Goal: Communication & Community: Answer question/provide support

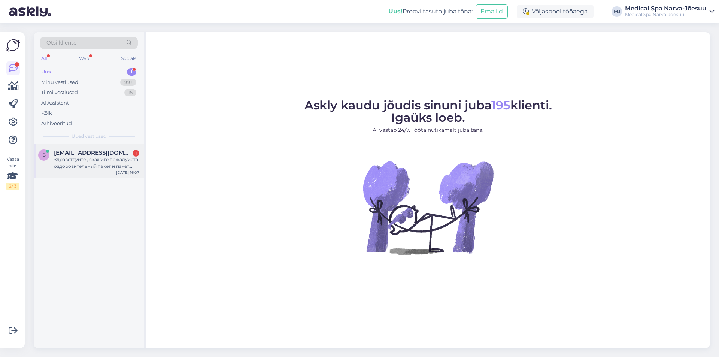
click at [101, 175] on div "b [EMAIL_ADDRESS][DOMAIN_NAME] 1 Здравствуйте , скажите пожалуйста оздоровитель…" at bounding box center [89, 161] width 110 height 34
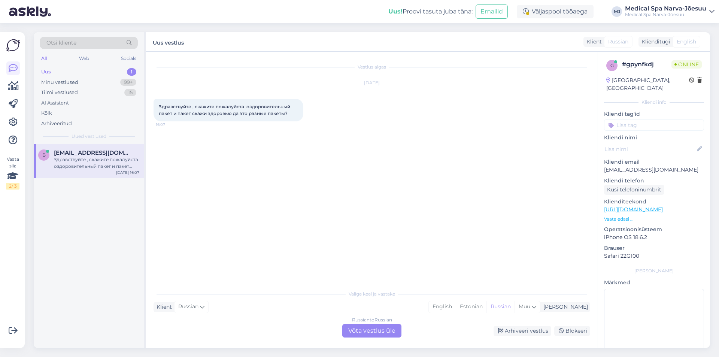
click at [376, 331] on div "Russian to Russian Võta vestlus üle" at bounding box center [371, 330] width 59 height 13
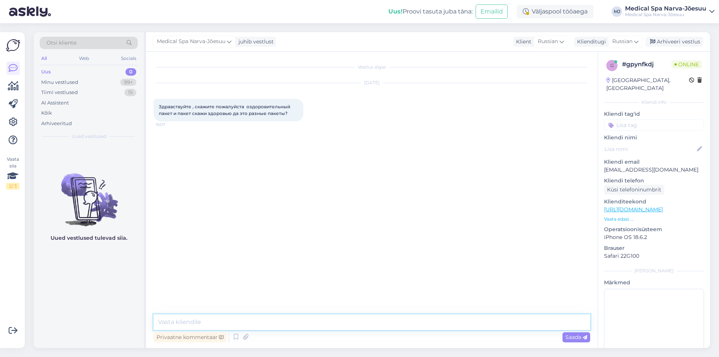
click at [335, 320] on textarea at bounding box center [372, 322] width 437 height 16
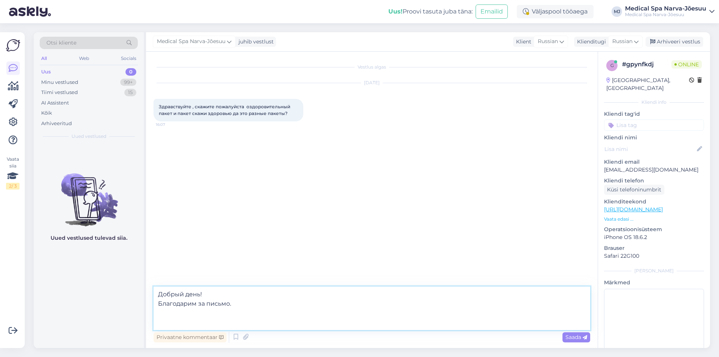
paste textarea "Совершенно верно, это две разные программы. Стоимость и срок размещения у данны…"
click at [312, 318] on textarea "Добрый день! Благодарим за письмо. Совершенно верно, это две разные программы. …" at bounding box center [372, 307] width 437 height 43
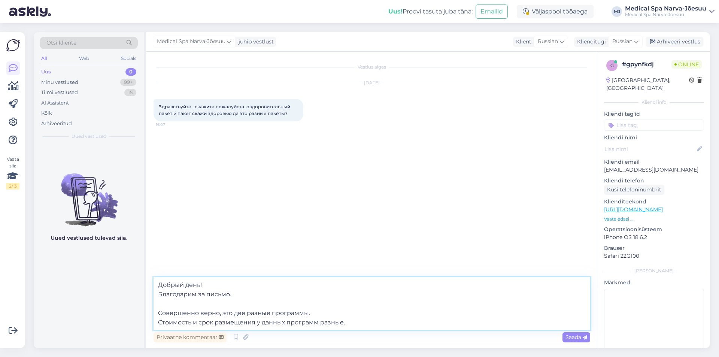
click at [356, 324] on textarea "Добрый день! Благодарим за письмо. Совершенно верно, это две разные программы. …" at bounding box center [372, 303] width 437 height 53
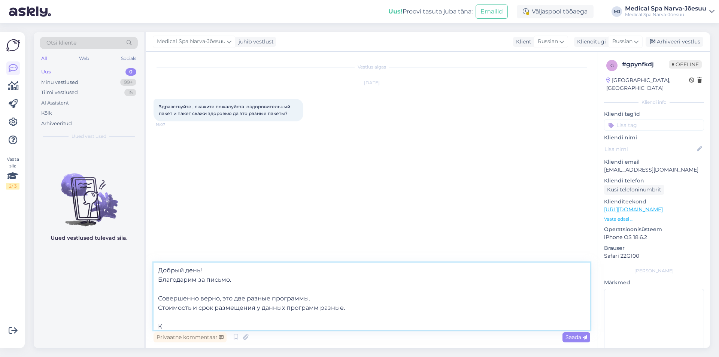
type textarea "Добрый день! Благодарим за письмо. Совершенно верно, это две разные программы. …"
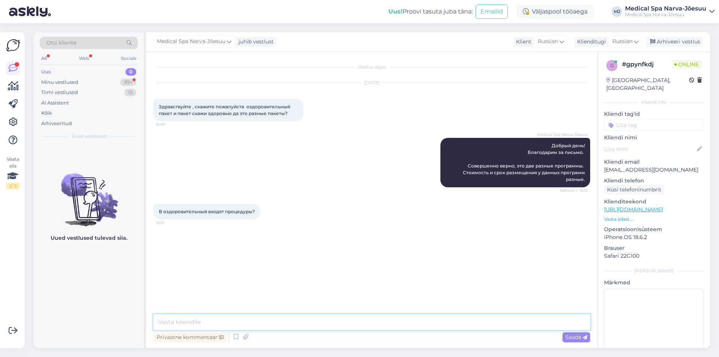
click at [230, 322] on textarea at bounding box center [372, 322] width 437 height 16
paste textarea "L ipsumdolorsitam conse adi elitsedd eiusmo: Temporinci u labore e doloremag Al…"
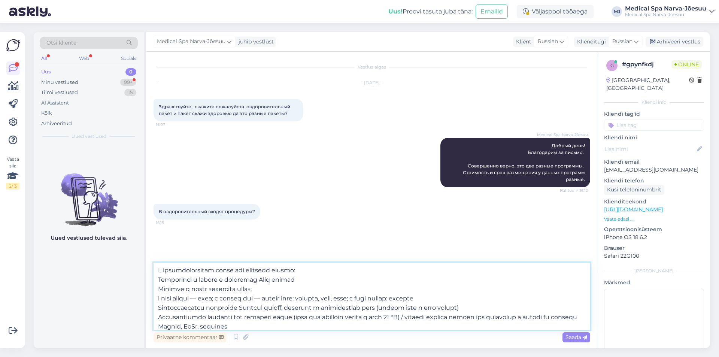
click at [316, 270] on textarea at bounding box center [372, 296] width 437 height 67
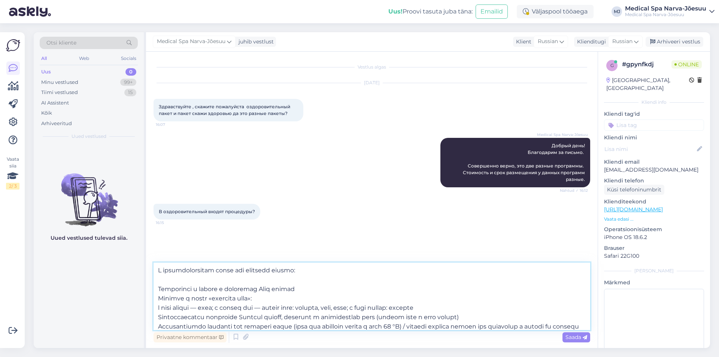
click at [159, 288] on textarea at bounding box center [372, 296] width 437 height 67
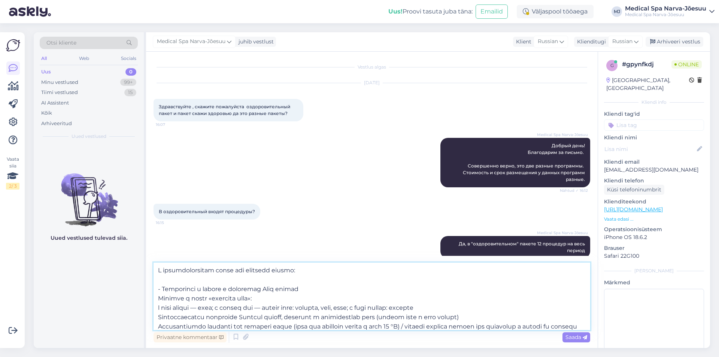
click at [157, 298] on textarea at bounding box center [372, 296] width 437 height 67
type textarea "L ipsumdolorsitam conse adi elitsedd eiusmo: - Temporinci u labore e doloremag …"
click at [156, 309] on textarea at bounding box center [372, 296] width 437 height 67
click at [158, 316] on textarea at bounding box center [372, 296] width 437 height 67
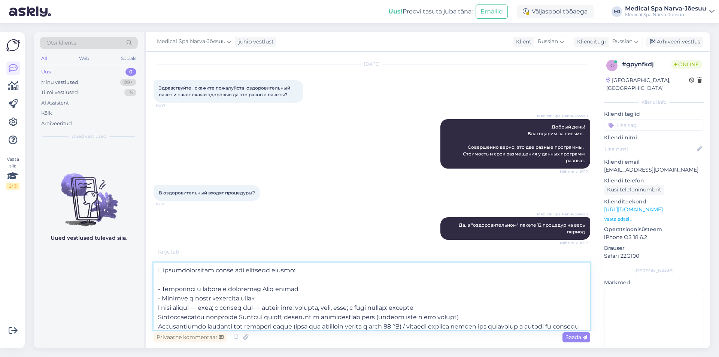
drag, startPoint x: 266, startPoint y: 321, endPoint x: 133, endPoint y: 246, distance: 152.9
click at [133, 246] on div "Otsi kliente All Web Socials Uus 0 Minu vestlused 99+ Tiimi vestlused 15 AI Ass…" at bounding box center [372, 190] width 676 height 316
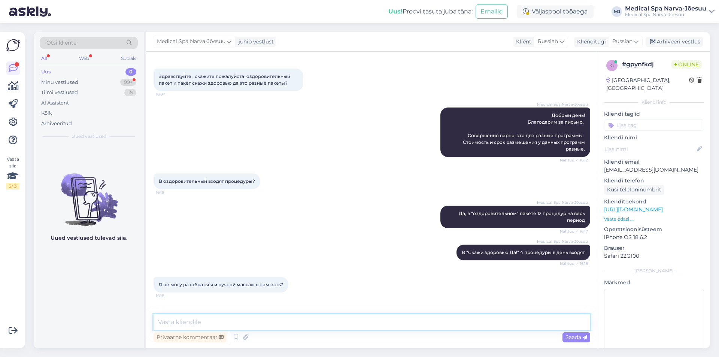
scroll to position [439, 0]
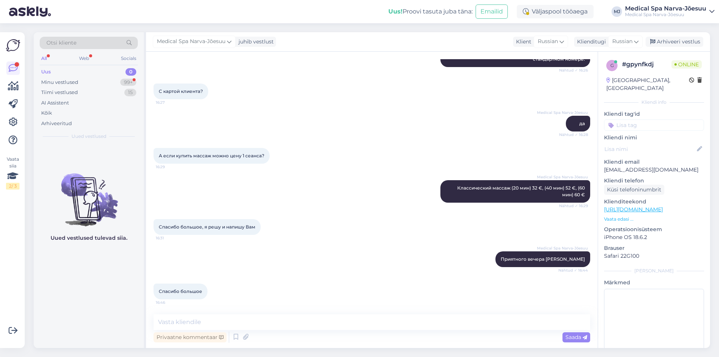
click at [422, 301] on div "Спасибо большое 16:46" at bounding box center [372, 291] width 437 height 32
